Goal: Task Accomplishment & Management: Complete application form

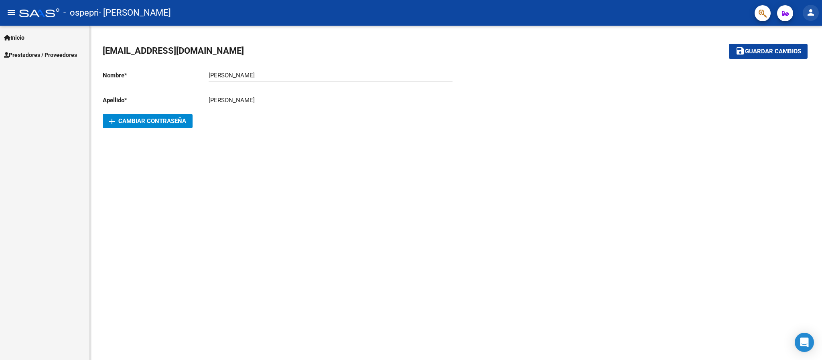
click at [809, 12] on mat-icon "person" at bounding box center [810, 13] width 10 height 10
click at [803, 46] on button "exit_to_app Salir" at bounding box center [793, 52] width 49 height 19
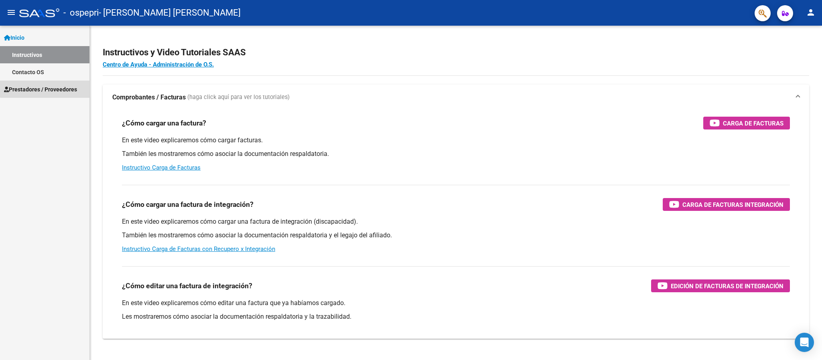
click at [74, 86] on span "Prestadores / Proveedores" at bounding box center [40, 89] width 73 height 9
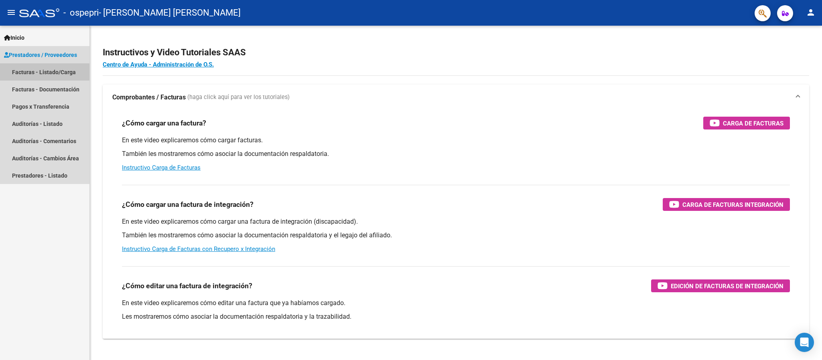
click at [63, 72] on link "Facturas - Listado/Carga" at bounding box center [44, 71] width 89 height 17
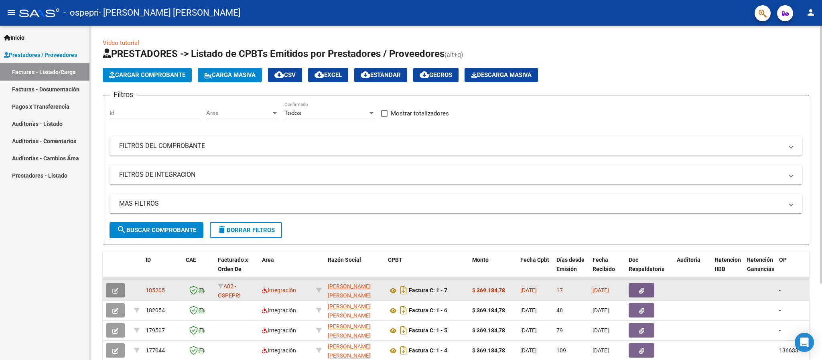
click at [115, 293] on icon "button" at bounding box center [115, 291] width 6 height 6
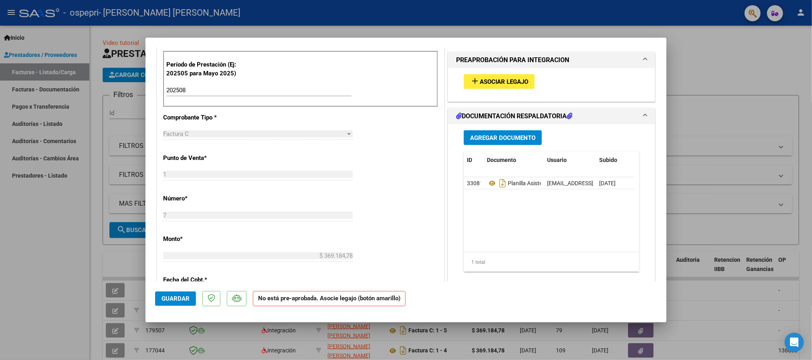
scroll to position [204, 0]
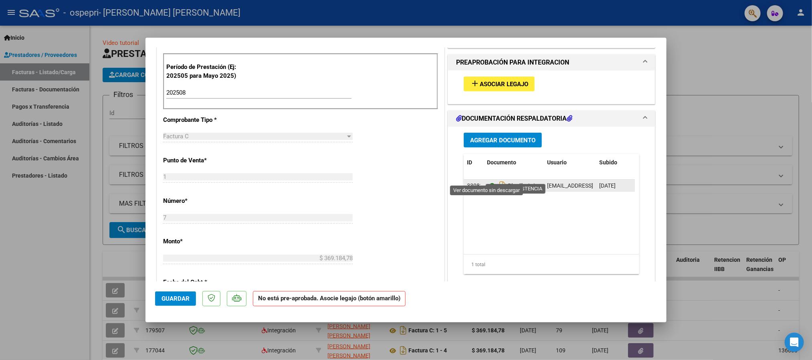
click at [487, 181] on icon at bounding box center [492, 186] width 10 height 10
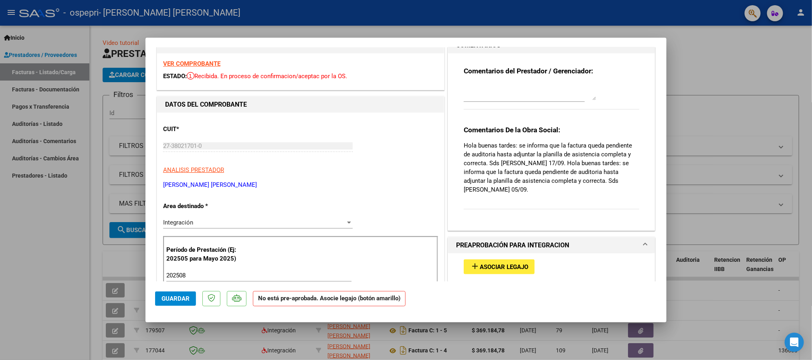
scroll to position [0, 0]
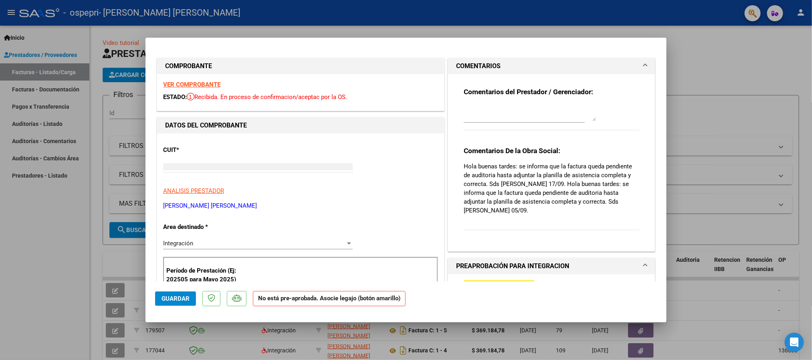
type input "$ 0,00"
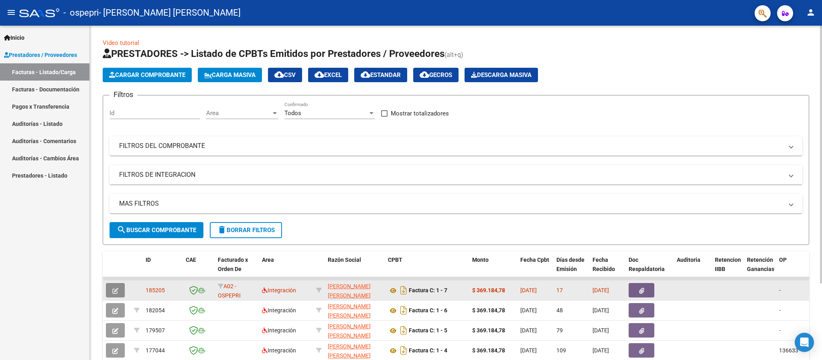
click at [113, 291] on icon "button" at bounding box center [115, 291] width 6 height 6
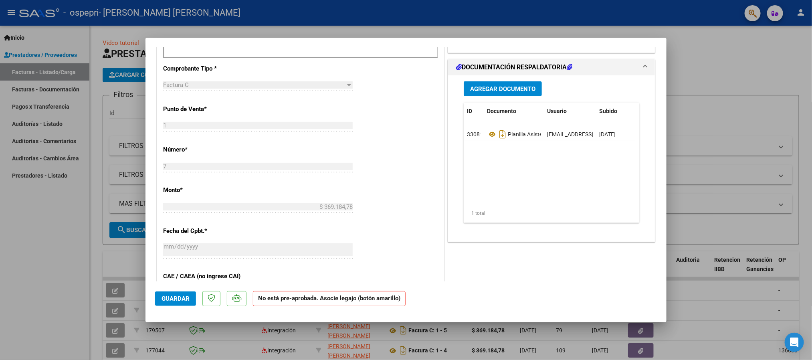
scroll to position [251, 0]
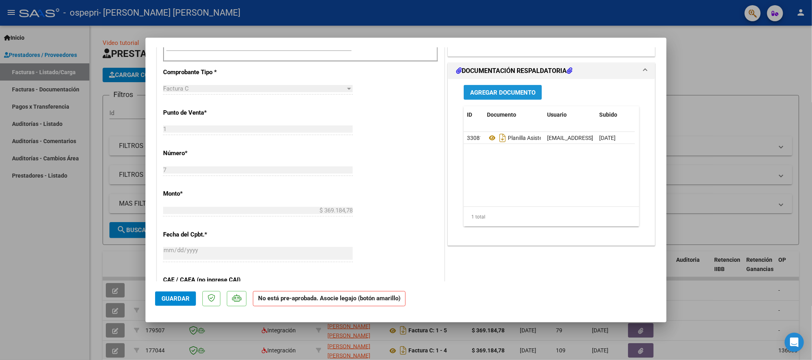
click at [492, 89] on span "Agregar Documento" at bounding box center [502, 92] width 65 height 7
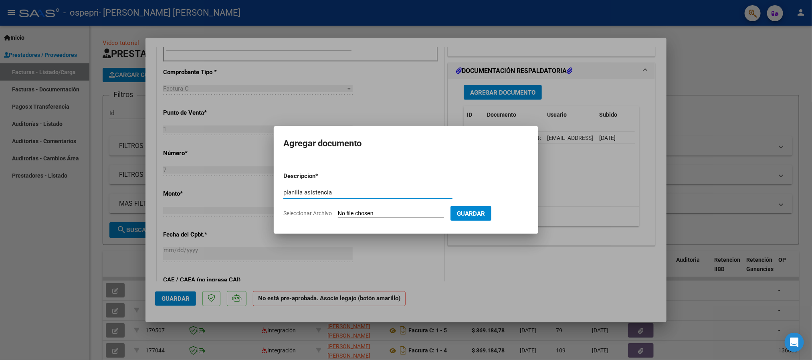
type input "planilla asistencia"
click at [359, 213] on input "Seleccionar Archivo" at bounding box center [391, 214] width 106 height 8
type input "C:\fakepath\CamScanner 04-09-2025 18.32.pdf"
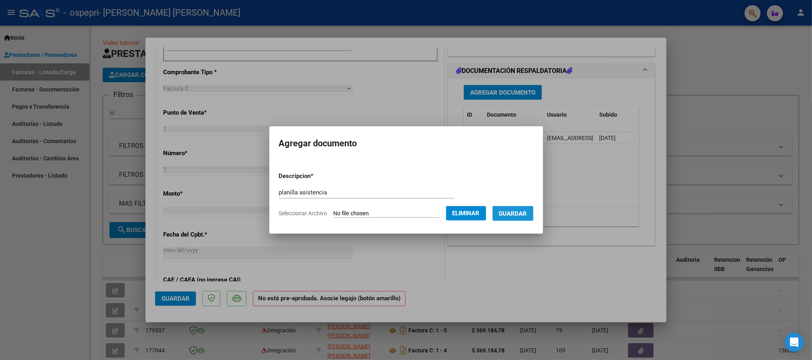
click at [521, 210] on span "Guardar" at bounding box center [513, 213] width 28 height 7
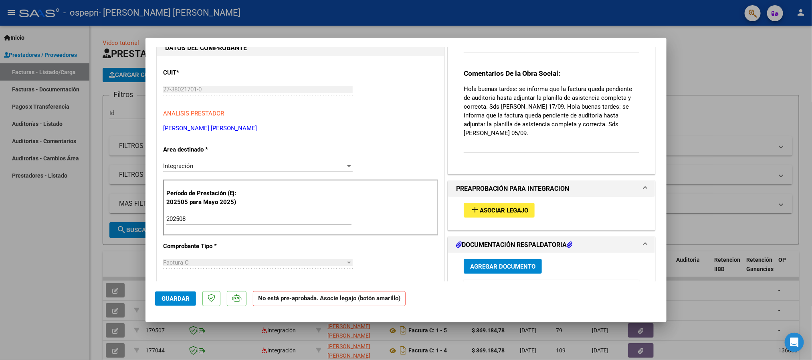
scroll to position [0, 0]
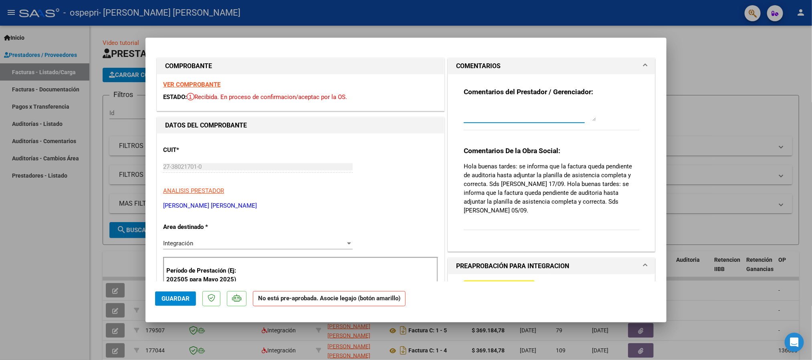
click at [486, 113] on textarea at bounding box center [530, 113] width 132 height 16
type textarea "Se adjunta planilla de asistencia."
click at [168, 292] on button "Guardar" at bounding box center [175, 298] width 41 height 14
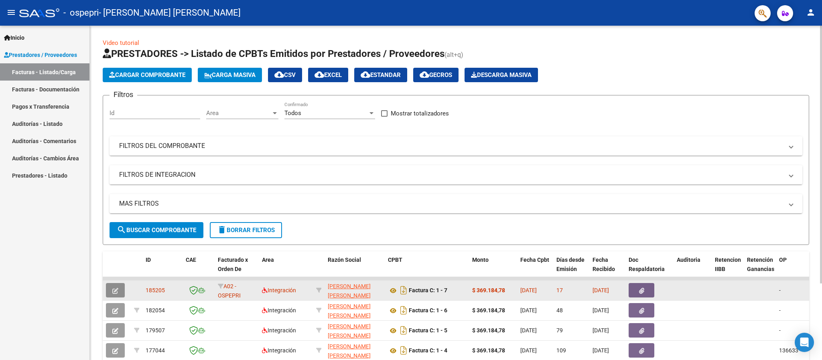
click at [113, 294] on span "button" at bounding box center [115, 290] width 6 height 7
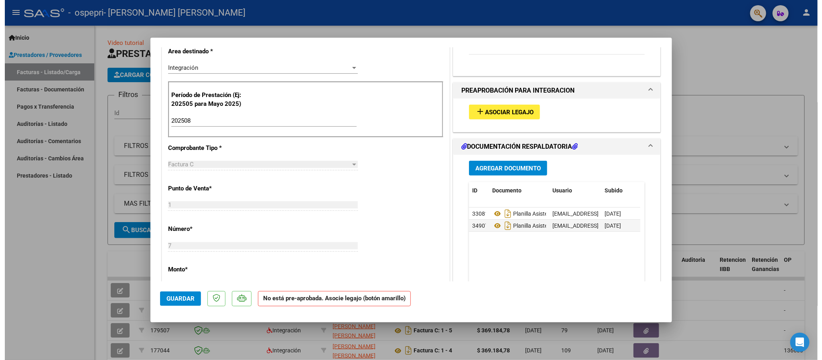
scroll to position [159, 0]
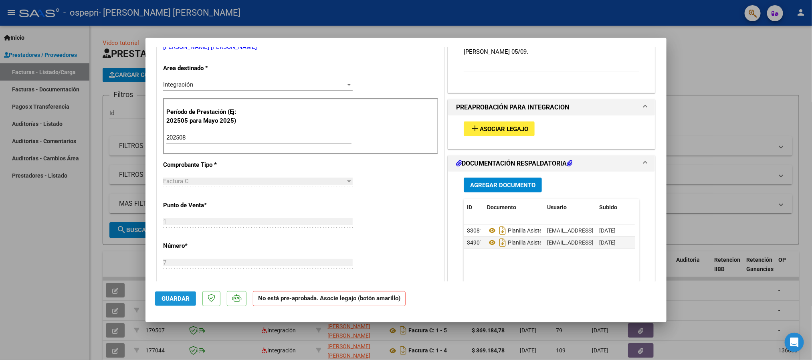
click at [164, 302] on span "Guardar" at bounding box center [176, 298] width 28 height 7
type input "$ 0,00"
